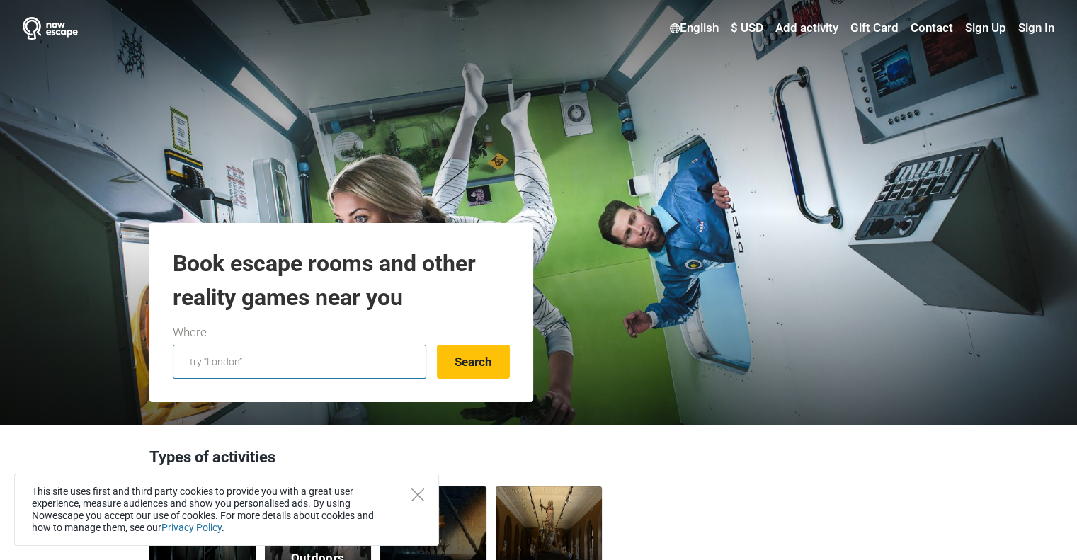
click at [341, 362] on input "text" at bounding box center [299, 362] width 253 height 34
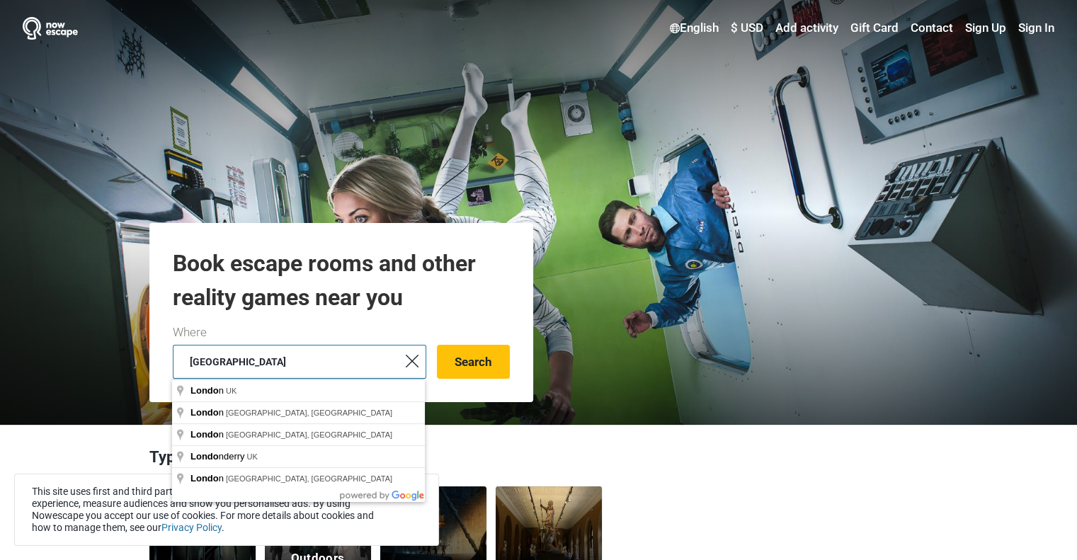
type input "[GEOGRAPHIC_DATA]"
click at [437, 345] on button "Search" at bounding box center [473, 362] width 73 height 34
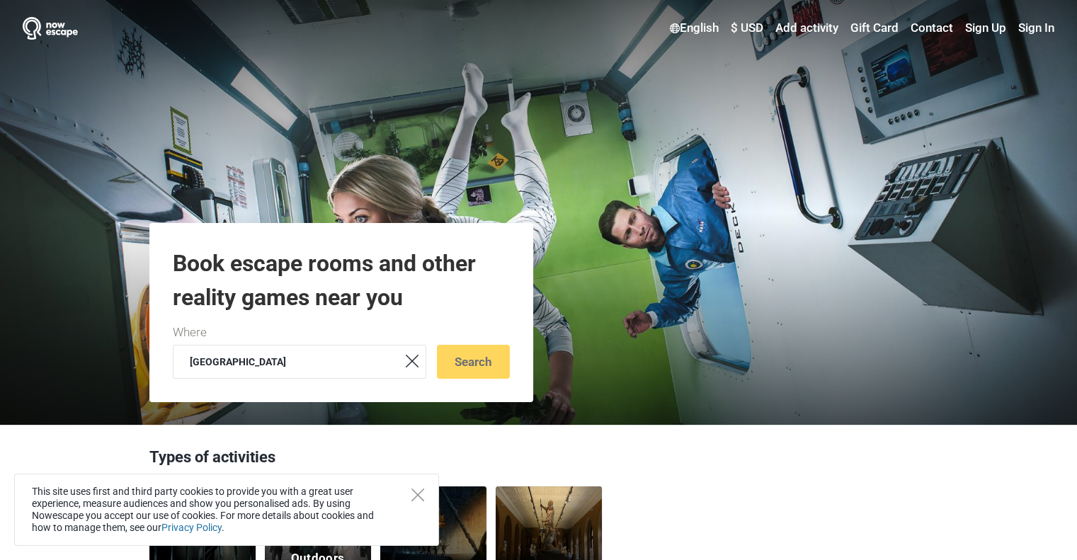
click at [416, 369] on link at bounding box center [412, 362] width 28 height 34
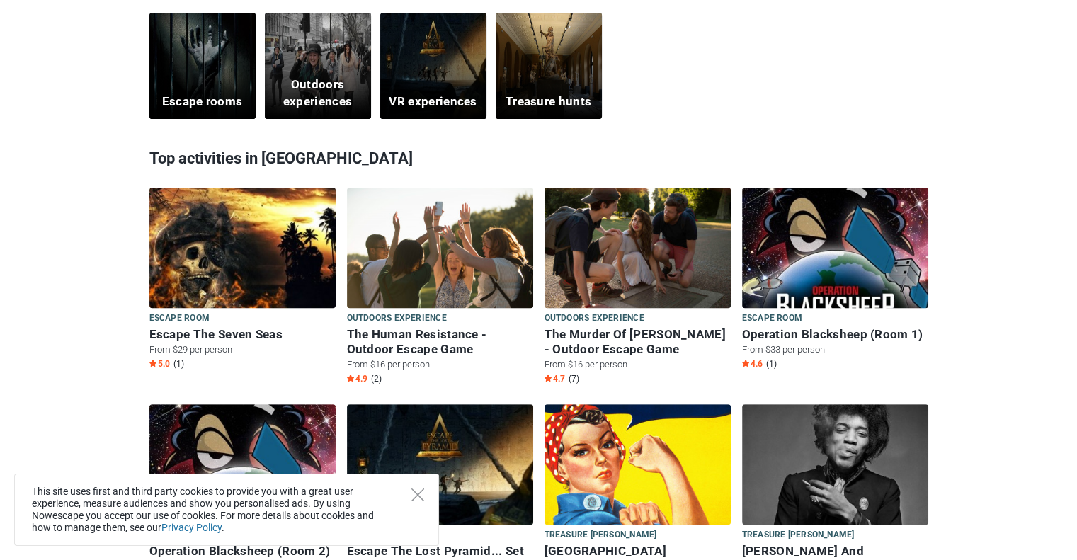
scroll to position [496, 0]
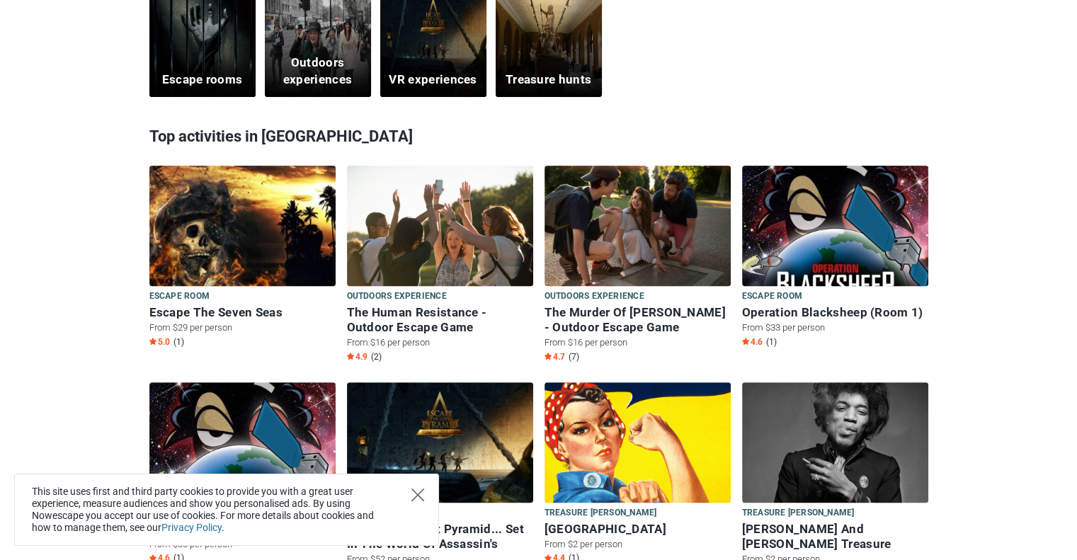
click at [420, 490] on icon "Close" at bounding box center [417, 495] width 13 height 13
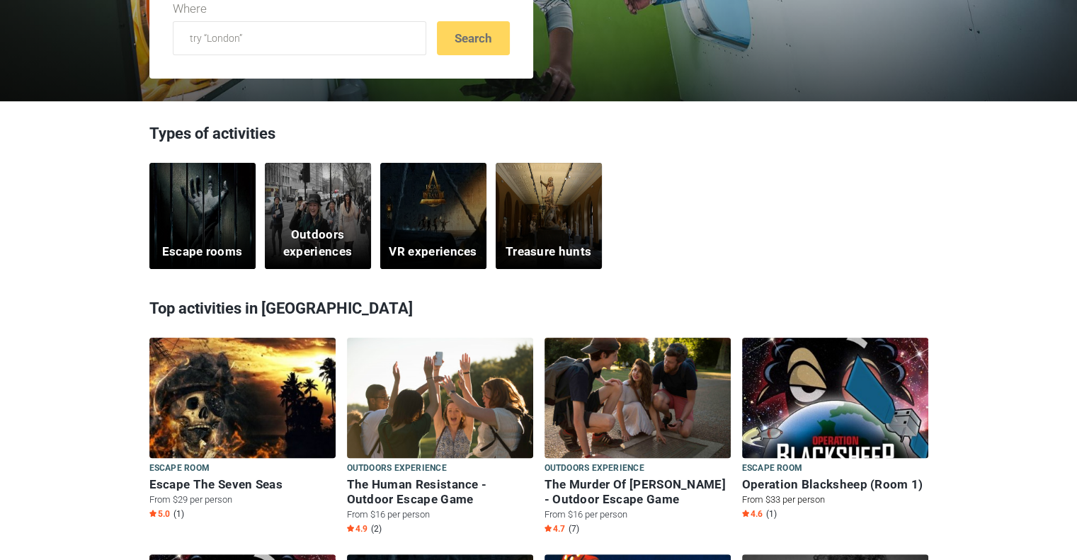
scroll to position [0, 0]
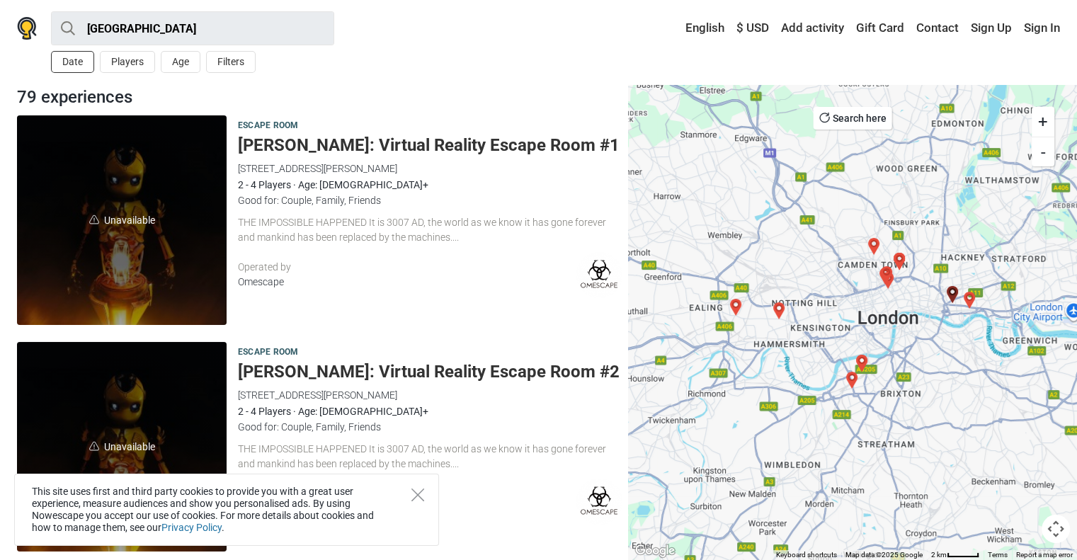
click at [71, 58] on button "Date" at bounding box center [72, 62] width 43 height 22
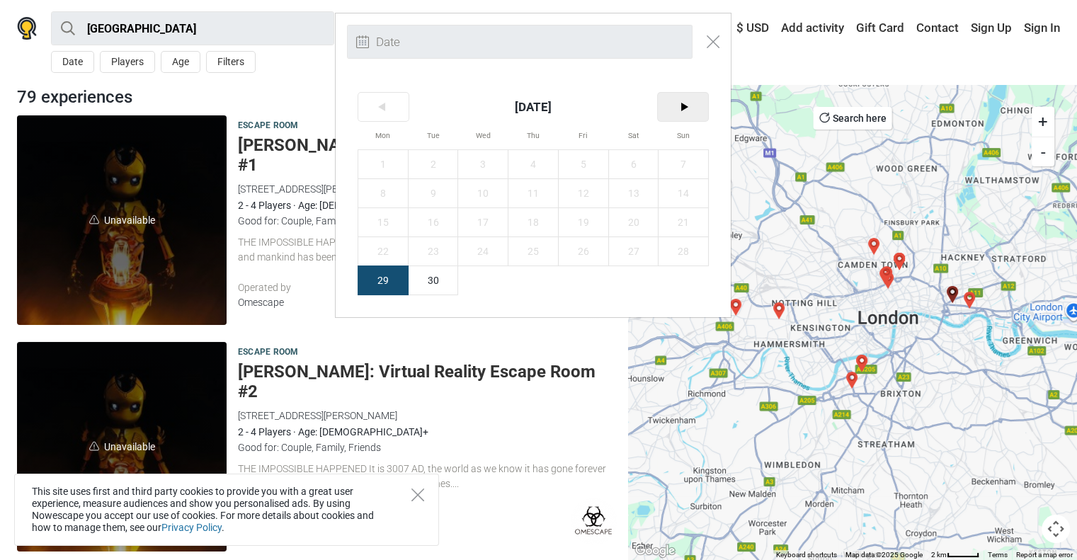
click at [691, 102] on span ">" at bounding box center [683, 107] width 50 height 28
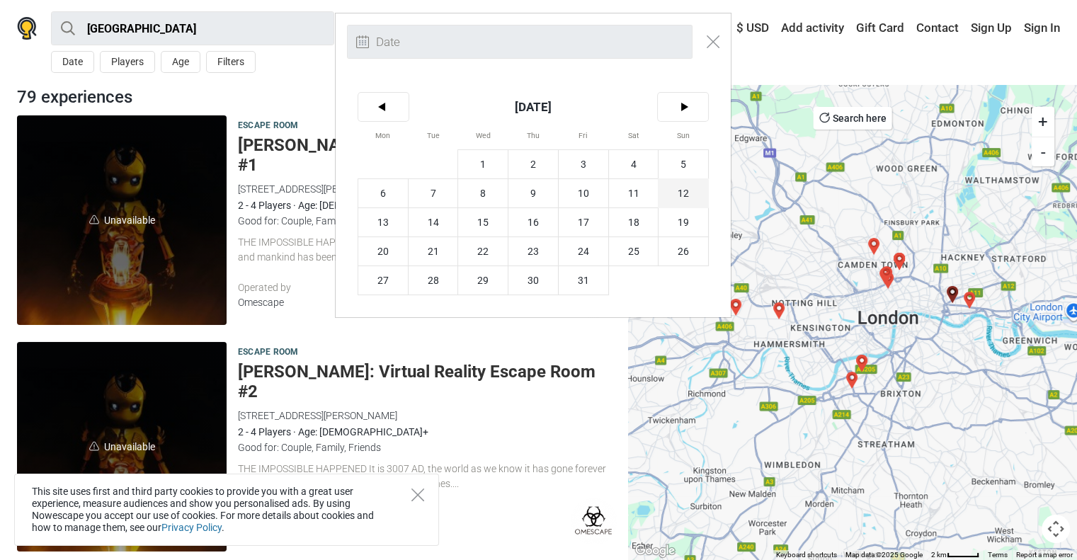
click at [683, 189] on span "12" at bounding box center [684, 193] width 50 height 28
type input "12th October (Sun)"
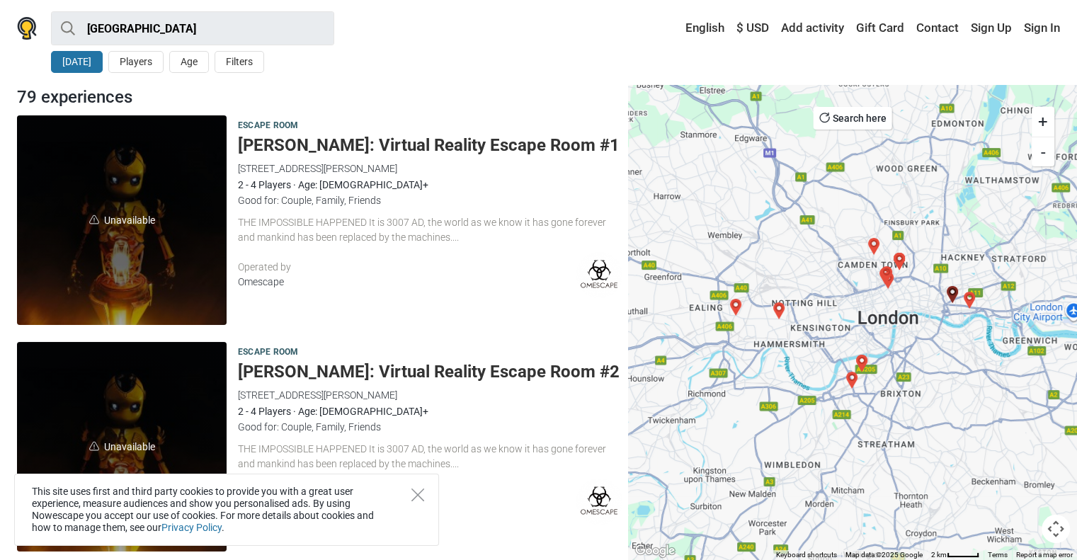
click at [83, 60] on button "12 Oct" at bounding box center [77, 62] width 52 height 22
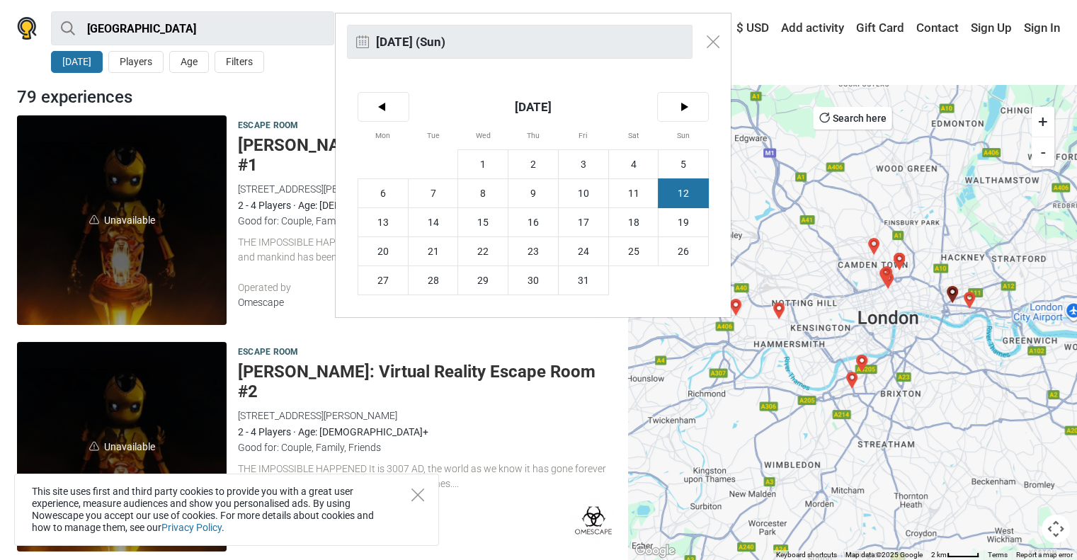
click at [210, 113] on div "12th October (Sun) < October 2025 > Mon Tue Wed Thu Fri Sat Sun 1 2 3 4 5 6 7 8…" at bounding box center [538, 280] width 1077 height 560
click at [232, 101] on div "12th October (Sun) < October 2025 > Mon Tue Wed Thu Fri Sat Sun 1 2 3 4 5 6 7 8…" at bounding box center [538, 280] width 1077 height 560
click at [720, 38] on button "Close modal" at bounding box center [713, 41] width 27 height 27
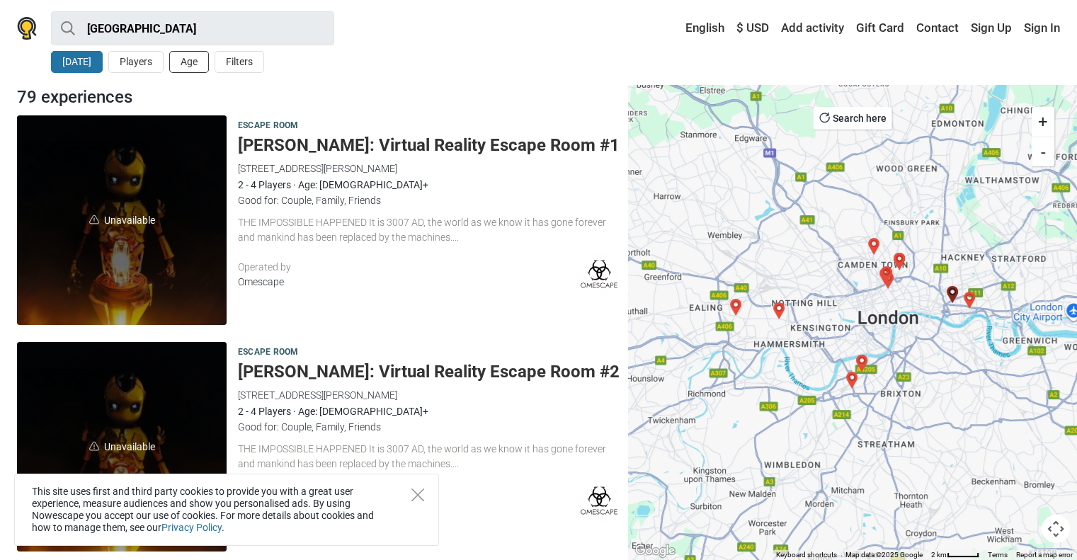
click at [188, 67] on button "Age" at bounding box center [189, 62] width 40 height 22
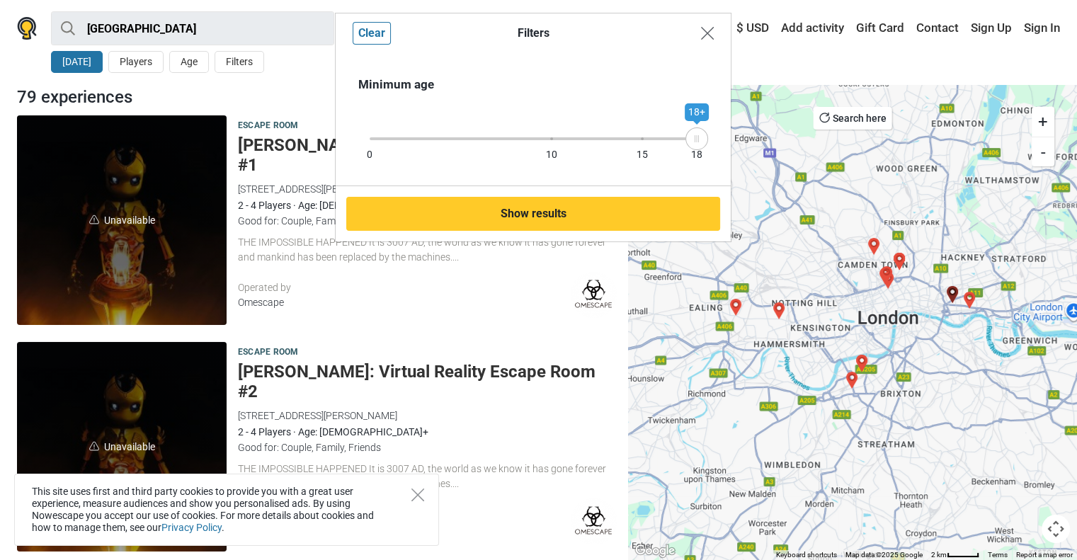
click at [709, 31] on img "Close modal" at bounding box center [707, 33] width 13 height 13
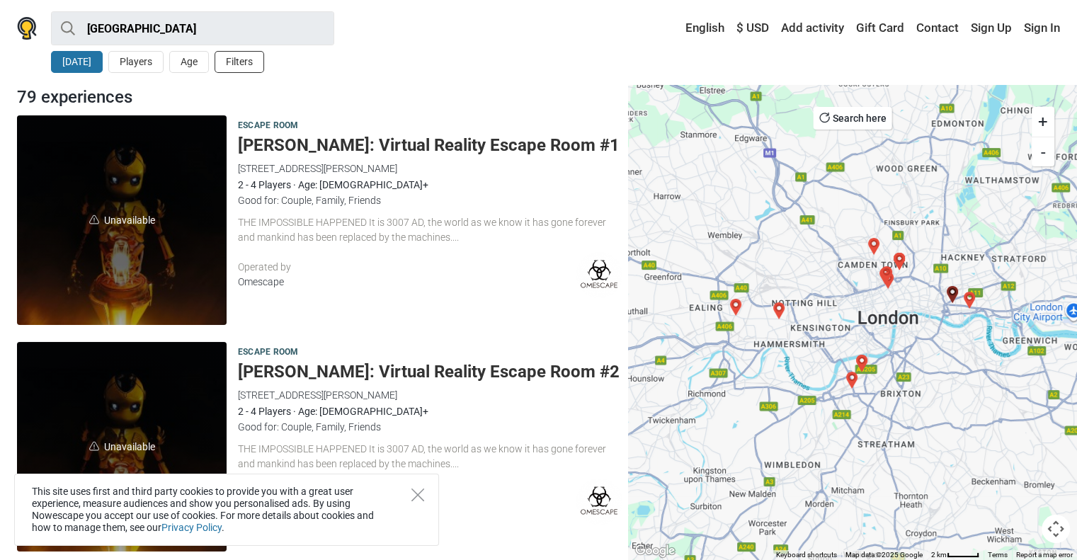
click at [234, 66] on button "Filters" at bounding box center [240, 62] width 50 height 22
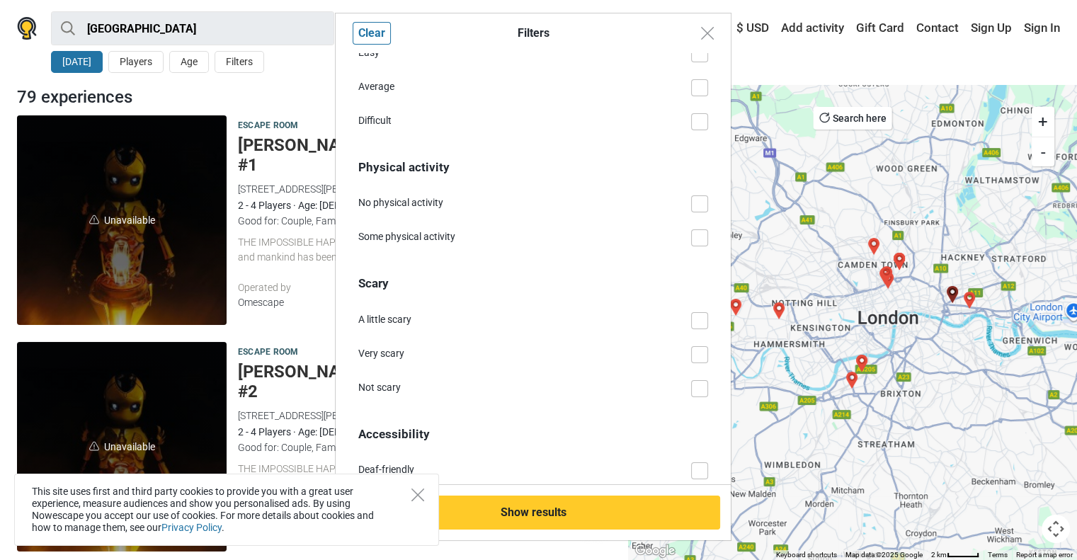
scroll to position [1133, 0]
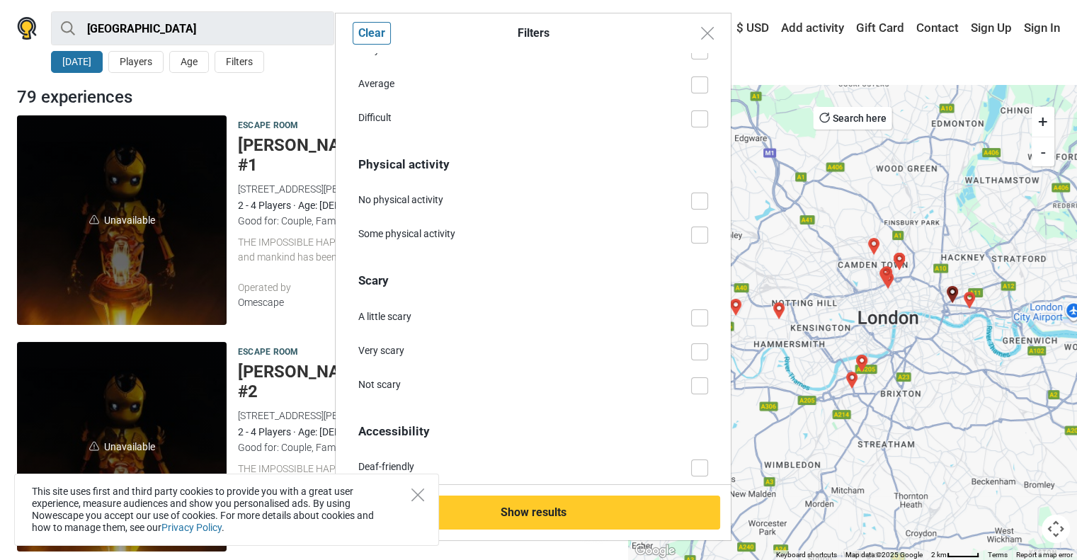
click at [418, 348] on div "Very scary" at bounding box center [524, 350] width 333 height 15
click at [708, 343] on input "Very scary" at bounding box center [708, 343] width 0 height 0
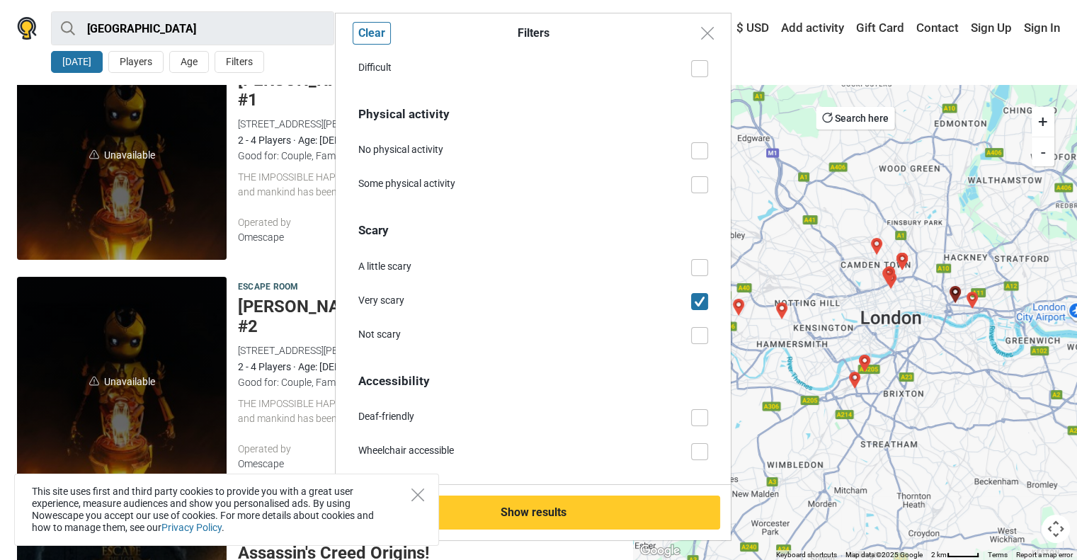
scroll to position [71, 0]
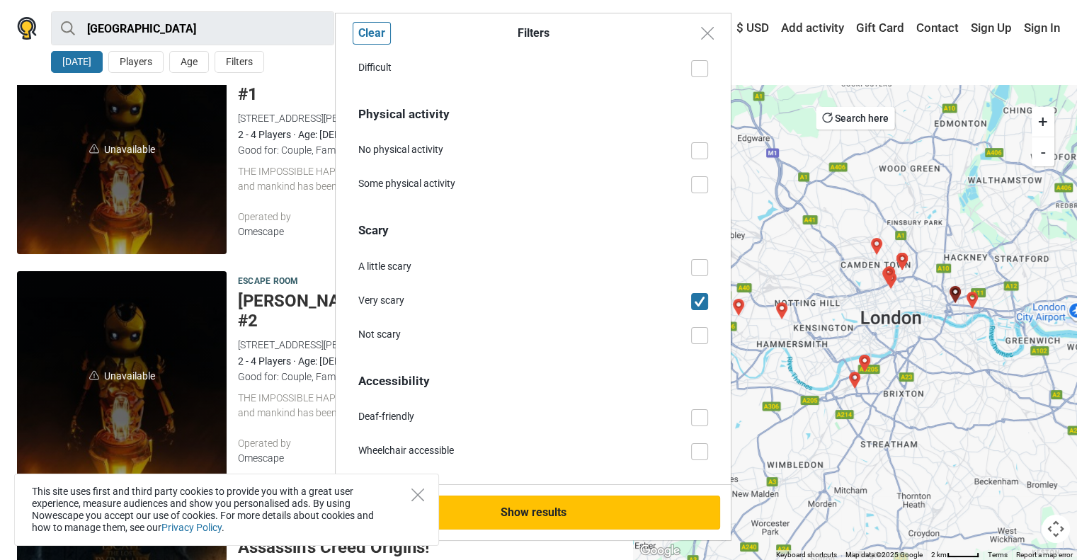
click at [536, 503] on button "Show results" at bounding box center [533, 513] width 374 height 34
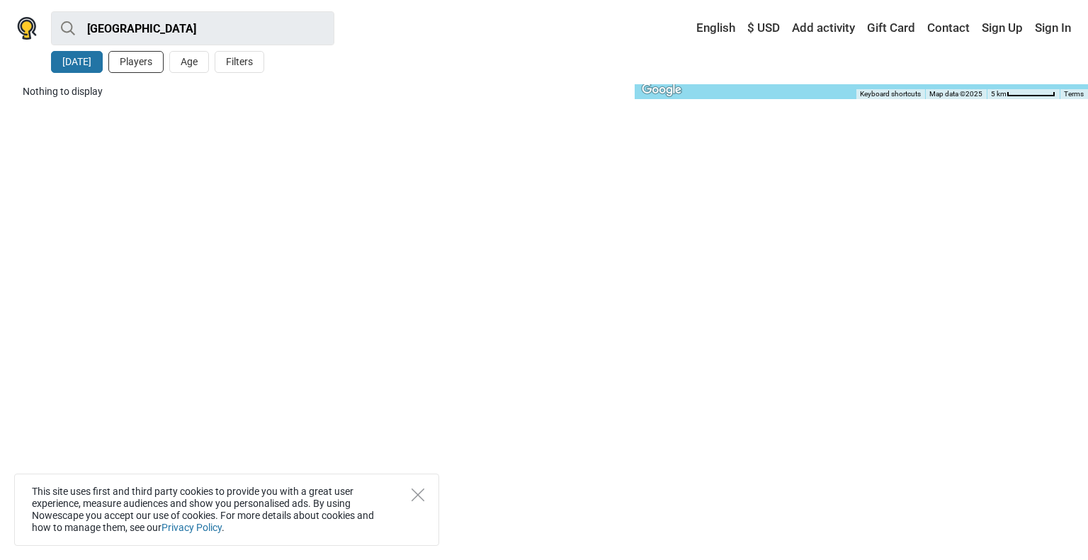
click at [144, 68] on button "Players" at bounding box center [135, 62] width 55 height 22
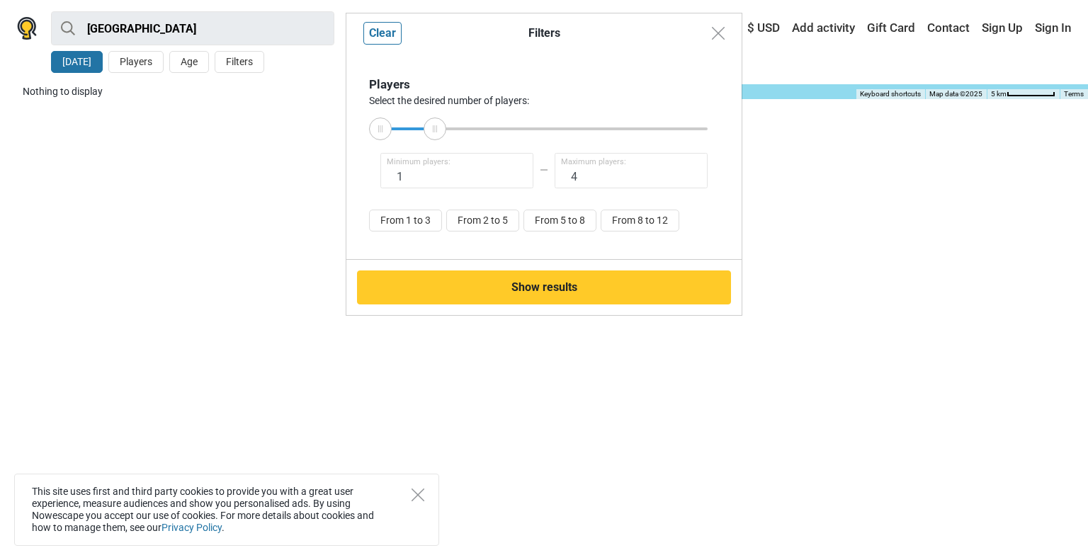
type input "3"
drag, startPoint x: 711, startPoint y: 129, endPoint x: 419, endPoint y: 139, distance: 291.9
click at [419, 139] on div at bounding box center [419, 129] width 23 height 23
drag, startPoint x: 383, startPoint y: 130, endPoint x: 421, endPoint y: 132, distance: 37.6
click at [421, 130] on div at bounding box center [543, 128] width 327 height 3
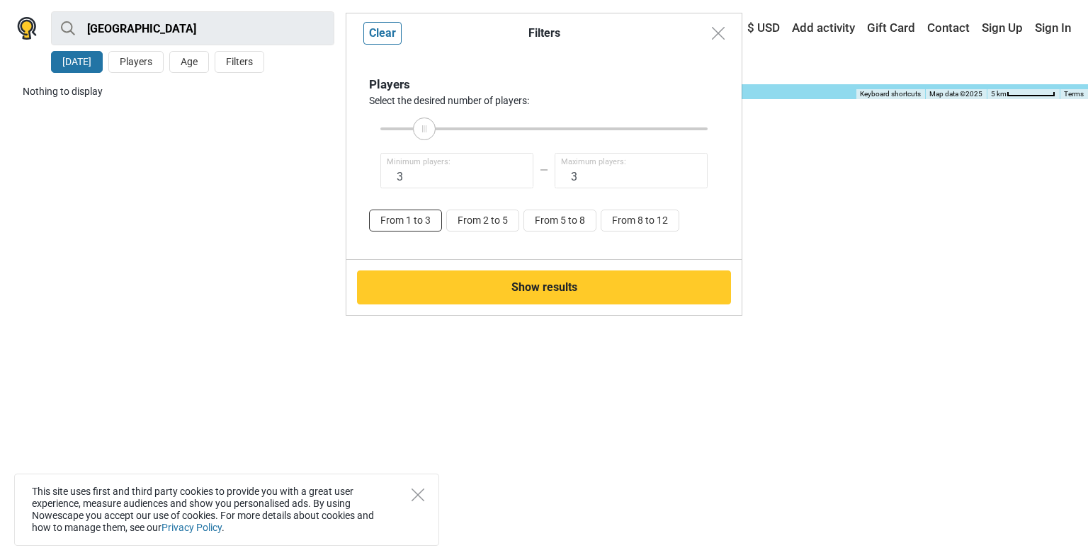
click at [427, 217] on button "From 1 to 3" at bounding box center [405, 221] width 73 height 22
type input "1"
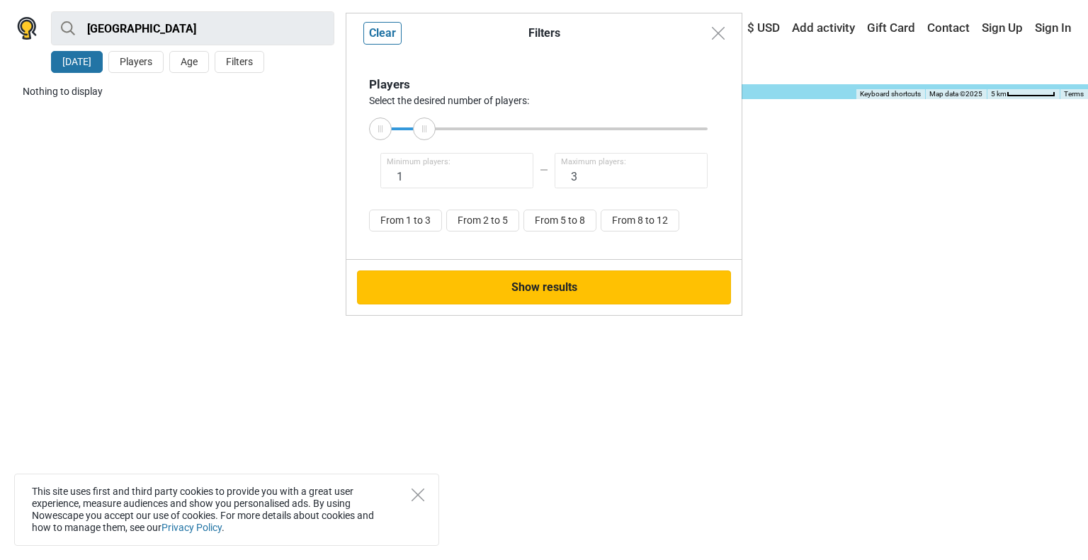
click at [462, 285] on button "Show results" at bounding box center [544, 287] width 374 height 34
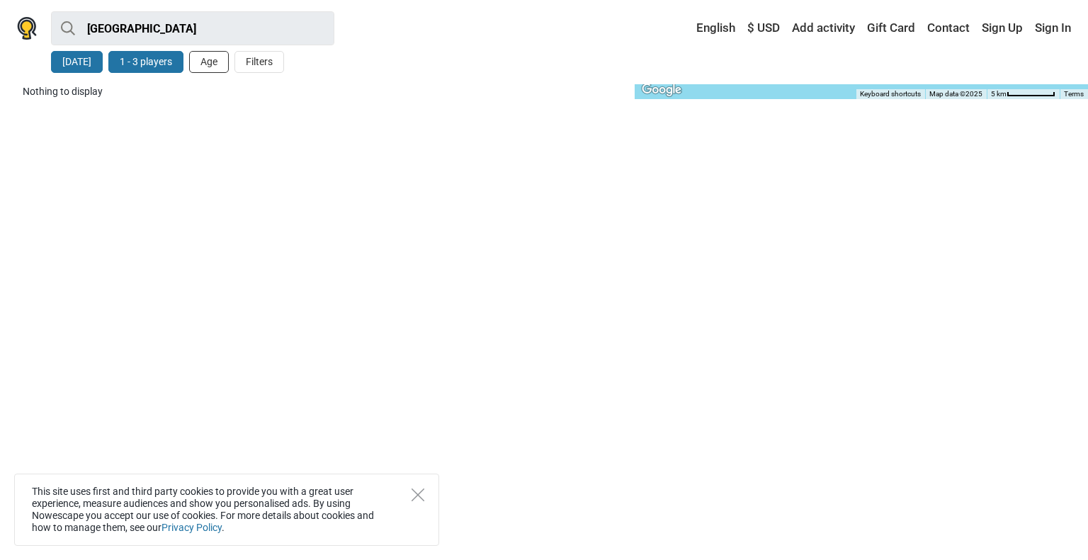
click at [207, 67] on button "Age" at bounding box center [209, 62] width 40 height 22
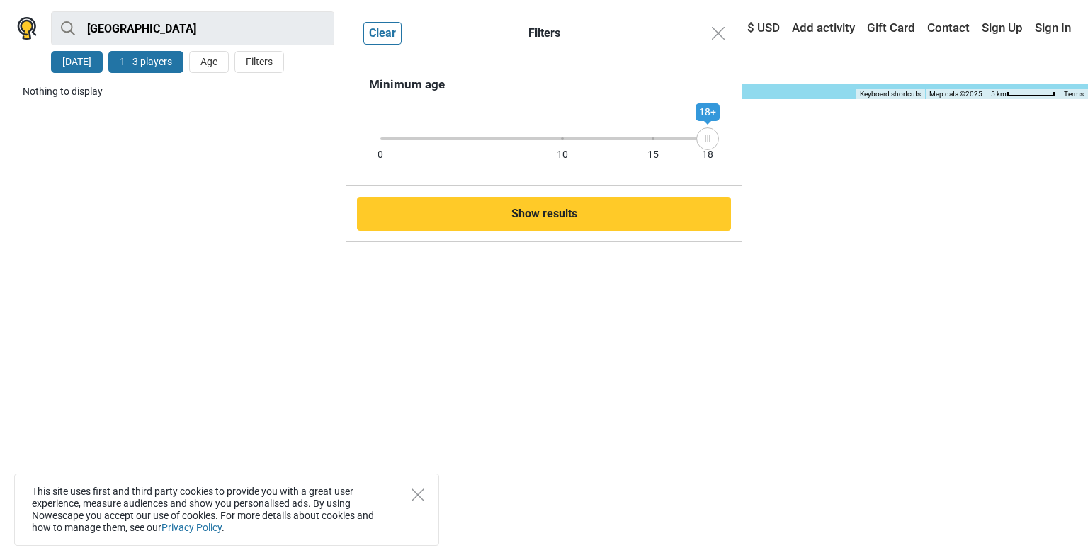
click at [130, 51] on div "Filters Clear Minimum age 0 10 15 18 18+ Show results" at bounding box center [544, 280] width 1088 height 560
click at [132, 61] on div "Filters Clear Minimum age 0 10 15 18 18+ Show results" at bounding box center [544, 280] width 1088 height 560
click at [154, 70] on div "Filters Clear Minimum age 0 10 15 18 18+ Show results" at bounding box center [544, 280] width 1088 height 560
drag, startPoint x: 720, startPoint y: 26, endPoint x: 684, endPoint y: 28, distance: 36.1
click at [721, 27] on img "Close modal" at bounding box center [718, 33] width 13 height 13
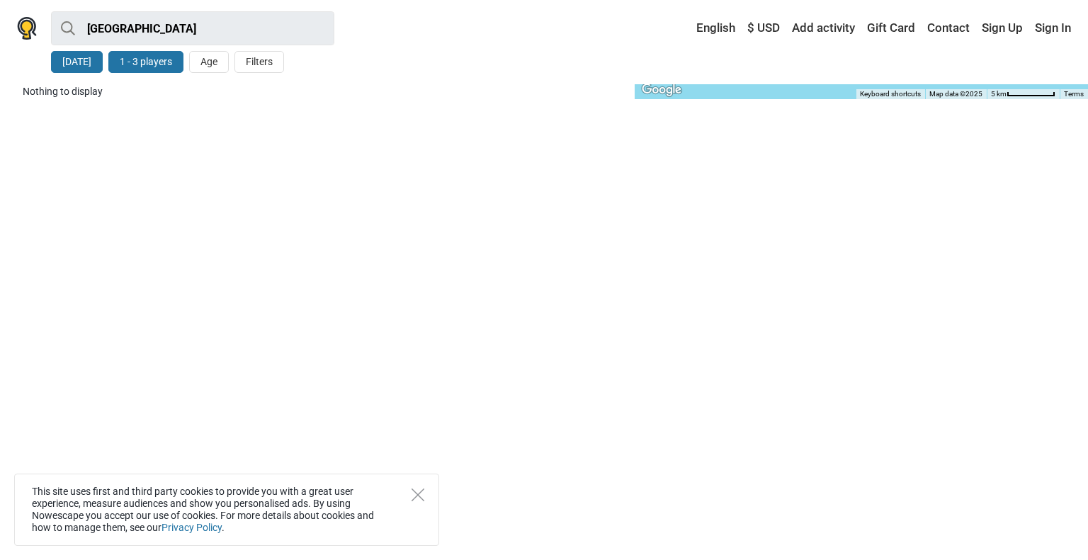
click at [134, 63] on button "1 - 3 players" at bounding box center [145, 62] width 75 height 22
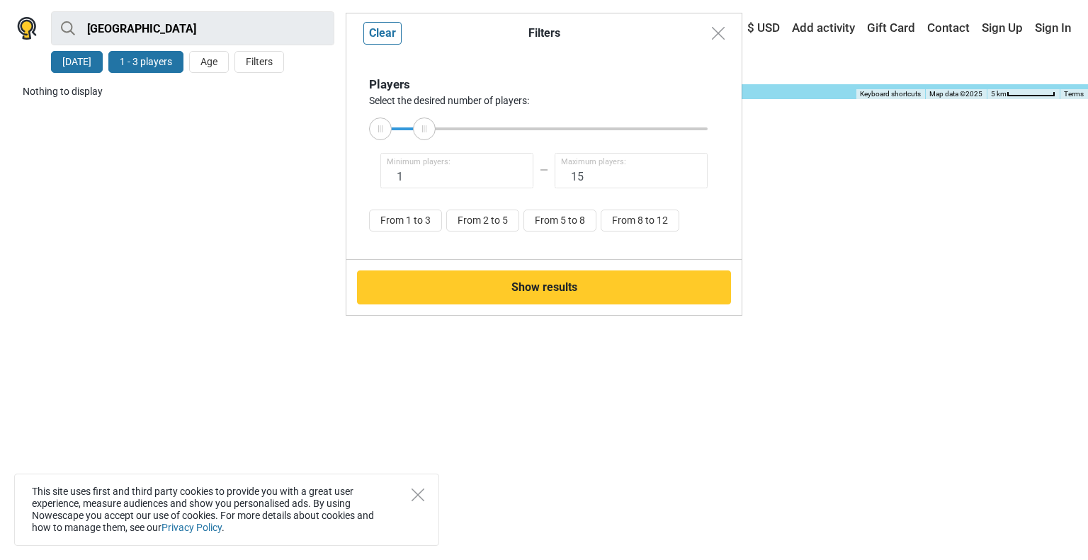
type input "16"
drag, startPoint x: 426, startPoint y: 128, endPoint x: 916, endPoint y: 147, distance: 491.0
click at [917, 147] on div "Filters Clear Players Select the desired number of players: 1 Minimum players: …" at bounding box center [544, 280] width 1088 height 560
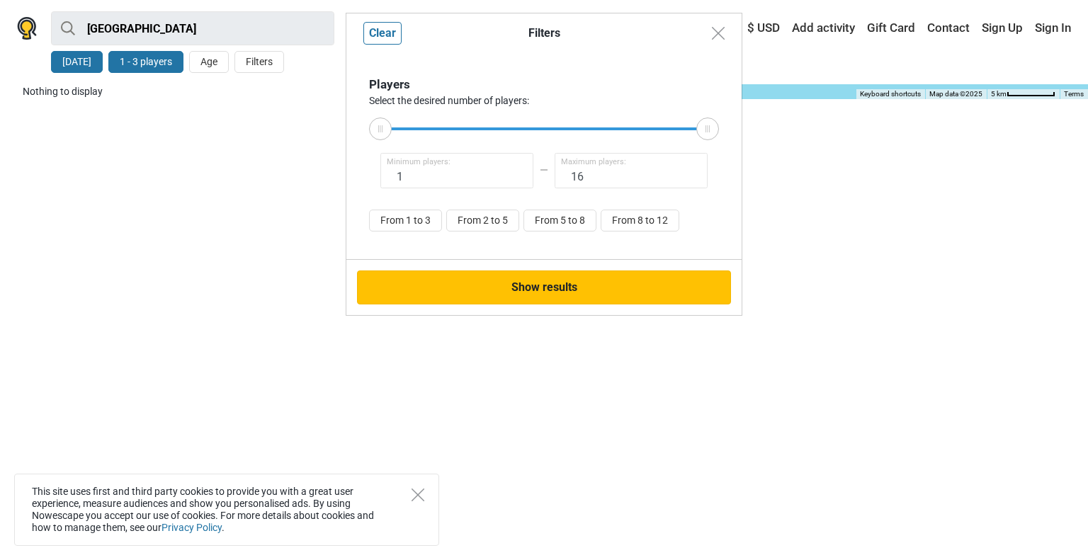
click at [621, 287] on button "Show results" at bounding box center [544, 287] width 374 height 34
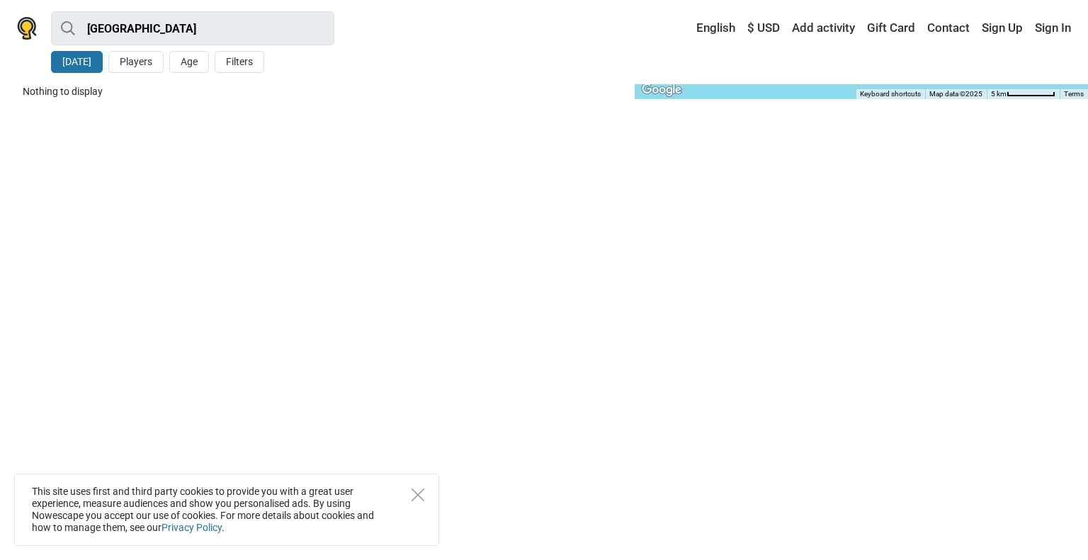
click at [193, 72] on div "12 Oct Players Age Filters" at bounding box center [192, 65] width 283 height 28
click at [84, 62] on button "12 Oct" at bounding box center [77, 62] width 52 height 22
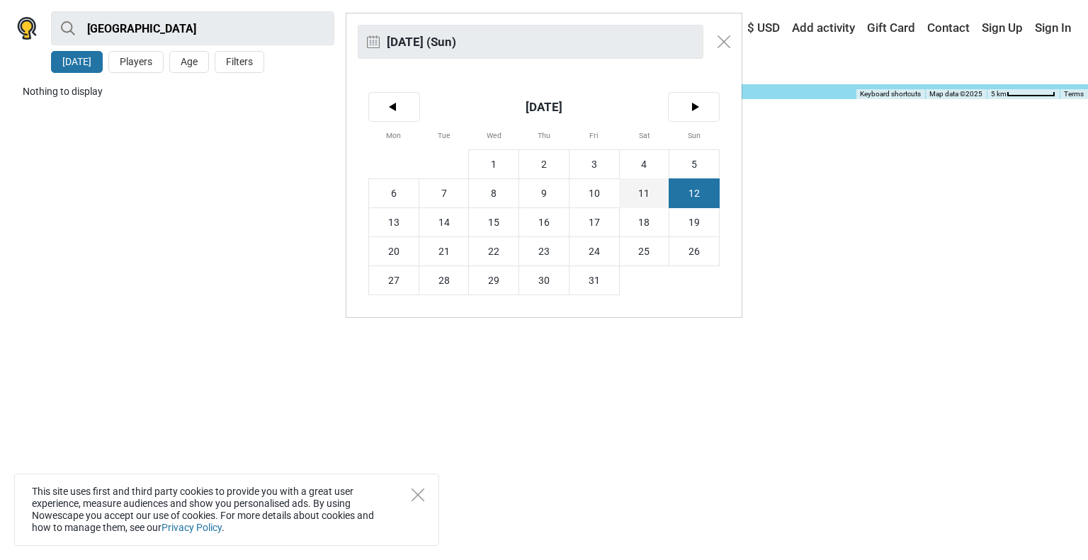
click at [651, 192] on span "11" at bounding box center [645, 193] width 50 height 28
type input "11th October (Sat)"
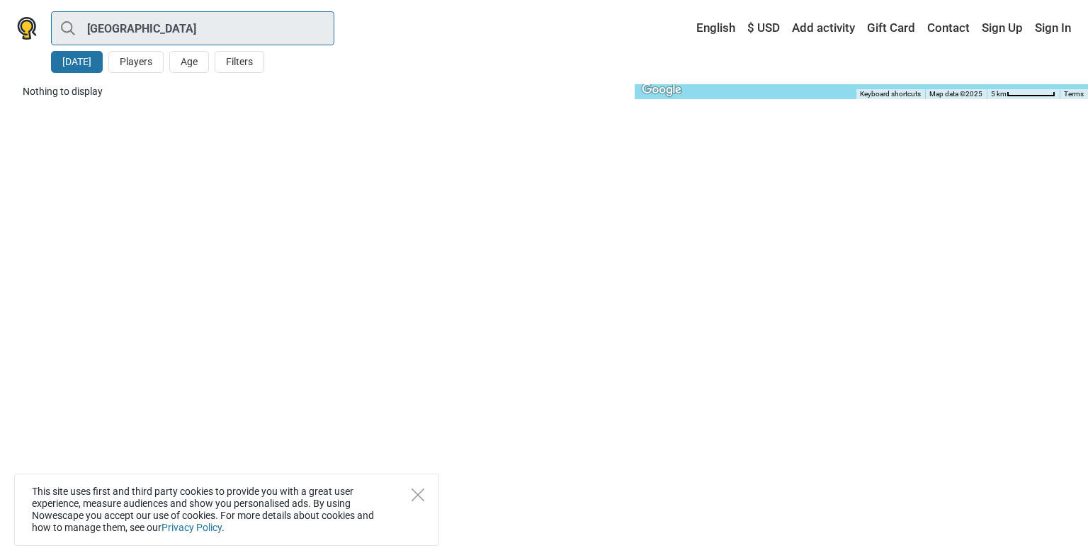
drag, startPoint x: 148, startPoint y: 30, endPoint x: 73, endPoint y: 28, distance: 75.1
click at [73, 28] on input "[GEOGRAPHIC_DATA]" at bounding box center [192, 28] width 283 height 34
type input "[GEOGRAPHIC_DATA]"
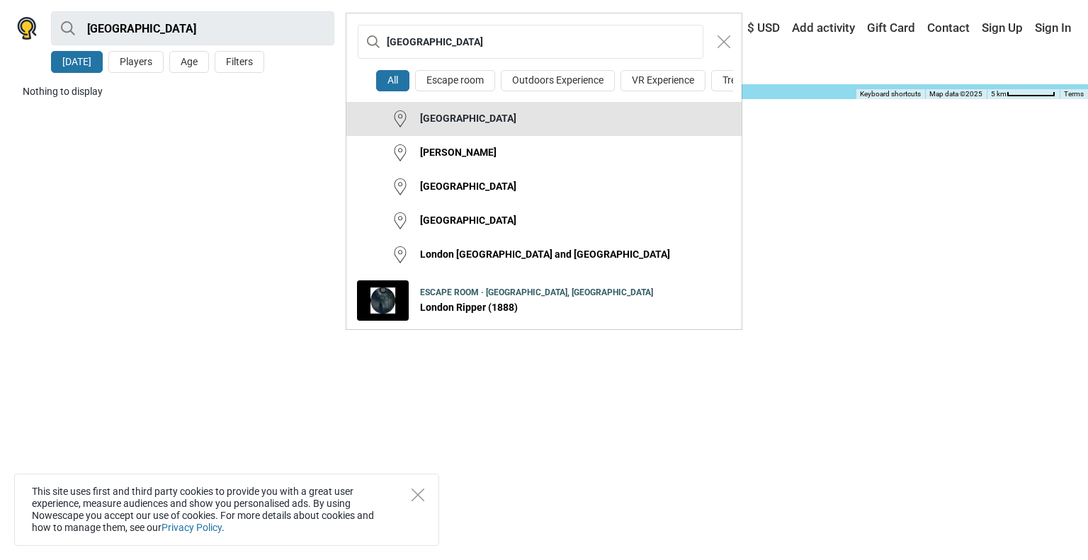
click at [448, 136] on button "[GEOGRAPHIC_DATA]" at bounding box center [543, 119] width 395 height 34
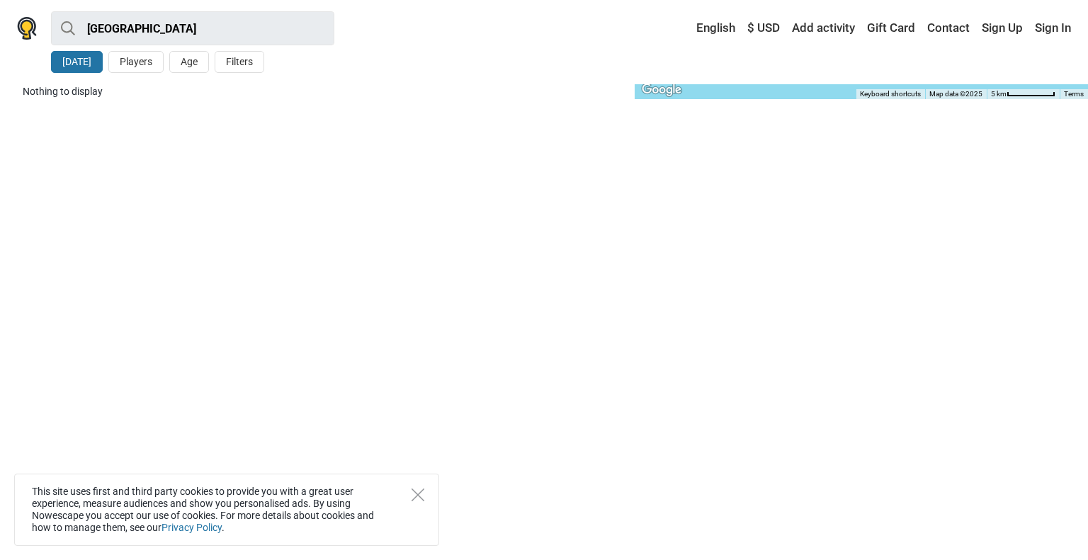
click at [244, 125] on body "London London All Escape room Outdoors Experience VR Experience Treasure Hunt L…" at bounding box center [544, 71] width 1088 height 142
